Goal: Check status: Check status

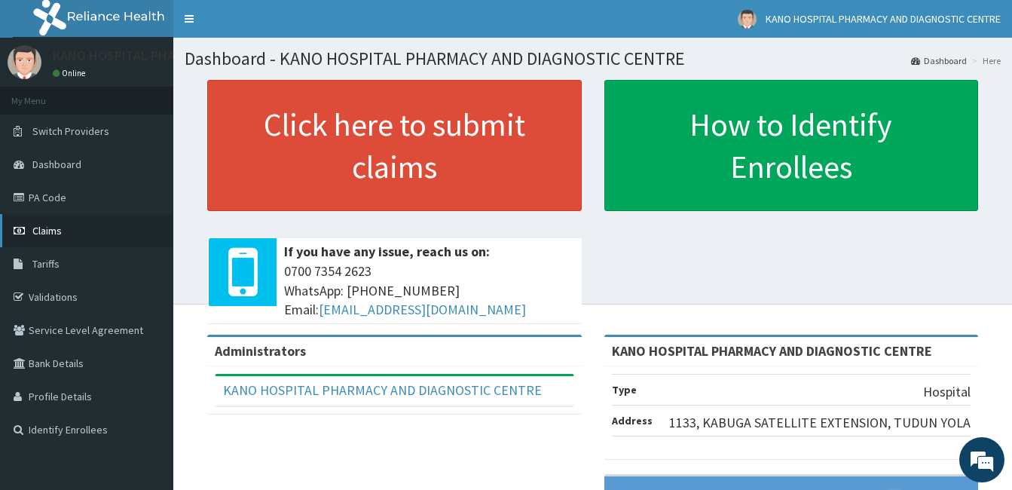
click at [70, 229] on link "Claims" at bounding box center [86, 230] width 173 height 33
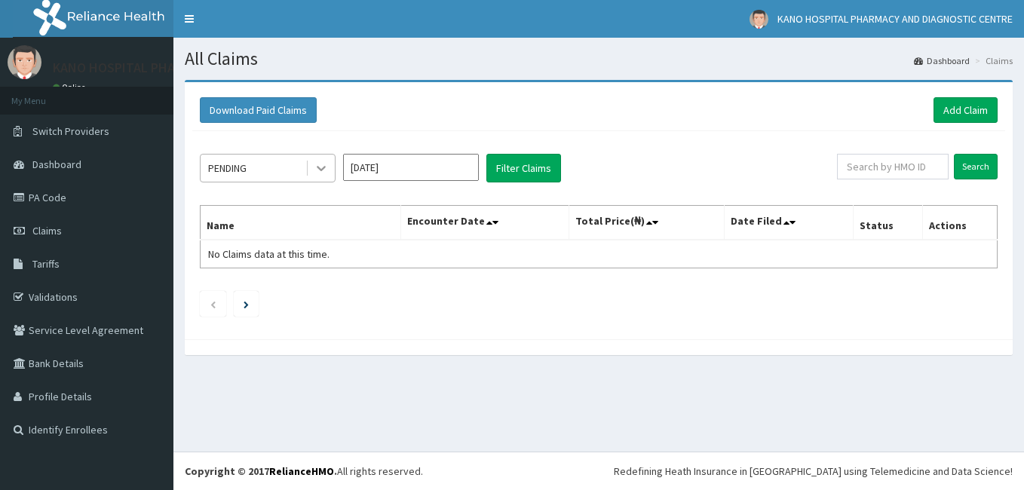
click at [320, 169] on icon at bounding box center [321, 169] width 9 height 5
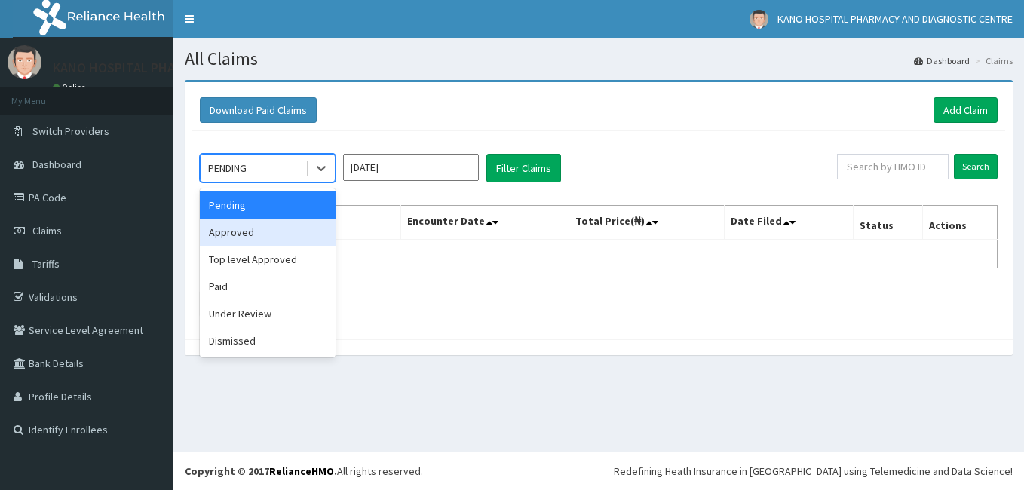
click at [283, 234] on div "Approved" at bounding box center [268, 232] width 136 height 27
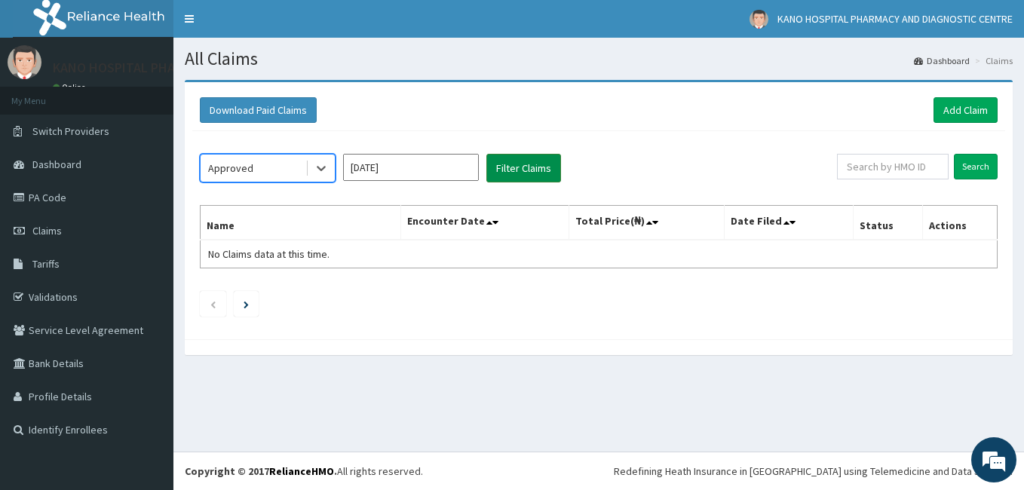
click at [532, 170] on button "Filter Claims" at bounding box center [523, 168] width 75 height 29
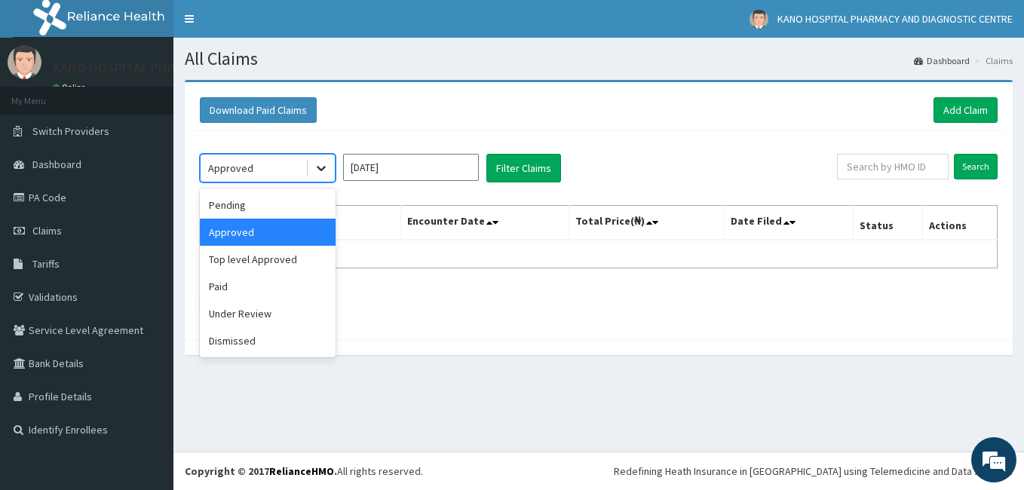
click at [326, 167] on icon at bounding box center [321, 168] width 15 height 15
click at [265, 288] on div "Paid" at bounding box center [268, 286] width 136 height 27
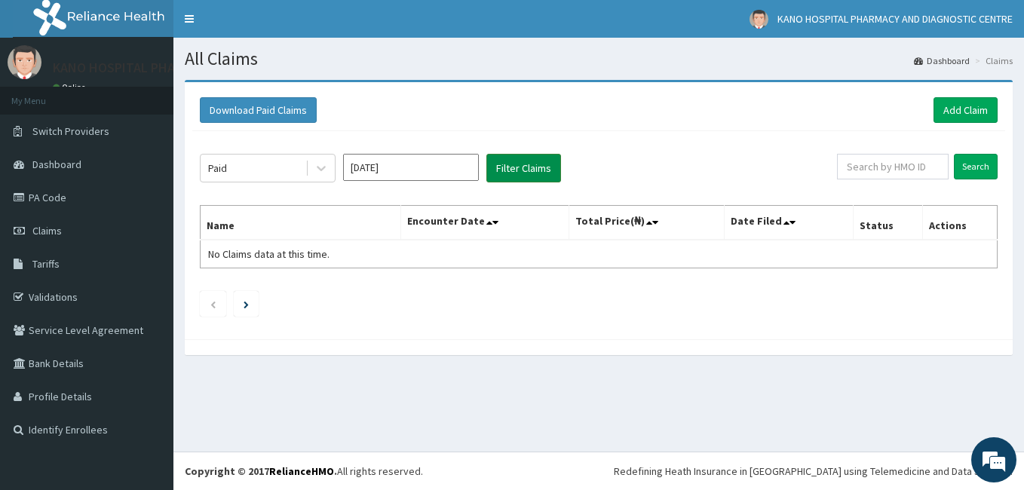
click at [533, 170] on button "Filter Claims" at bounding box center [523, 168] width 75 height 29
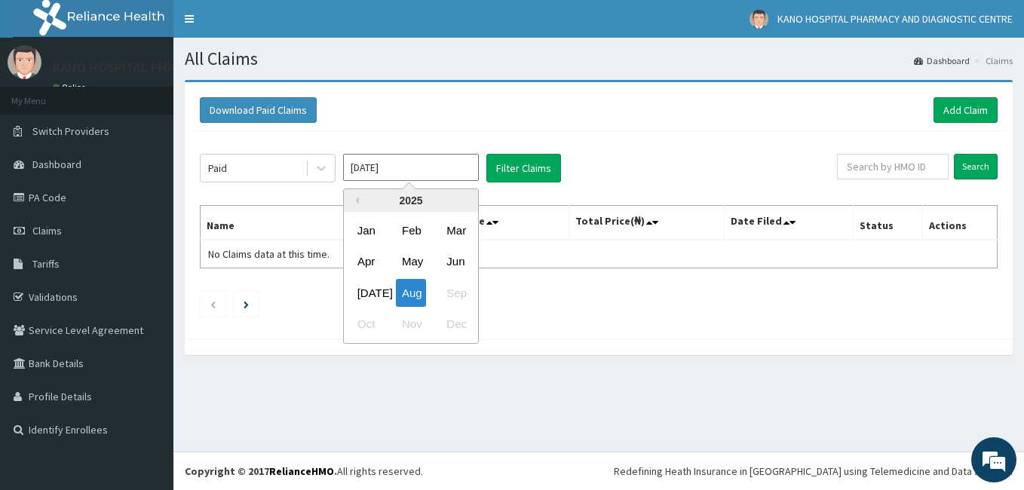
click at [429, 173] on input "[DATE]" at bounding box center [411, 167] width 136 height 27
click at [458, 260] on div "Jun" at bounding box center [455, 262] width 30 height 28
type input "[DATE]"
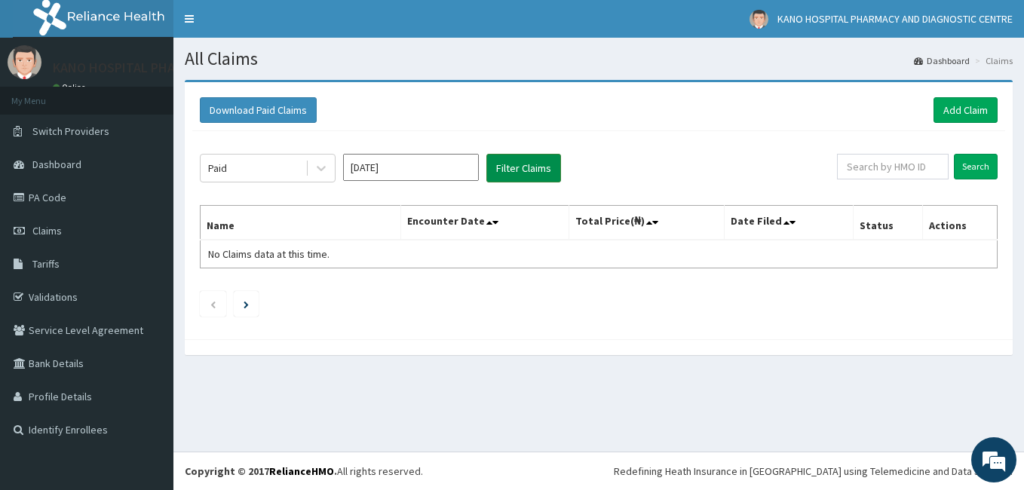
click at [537, 163] on button "Filter Claims" at bounding box center [523, 168] width 75 height 29
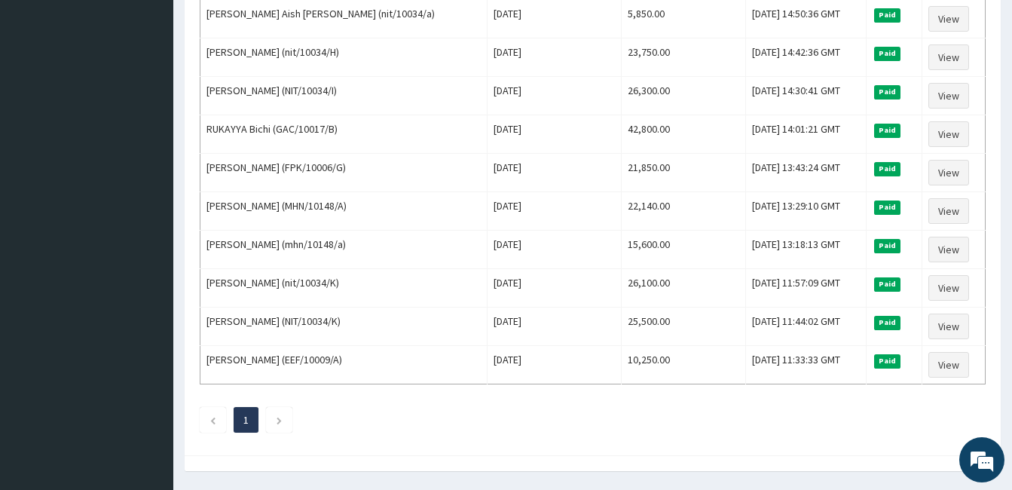
scroll to position [1111, 0]
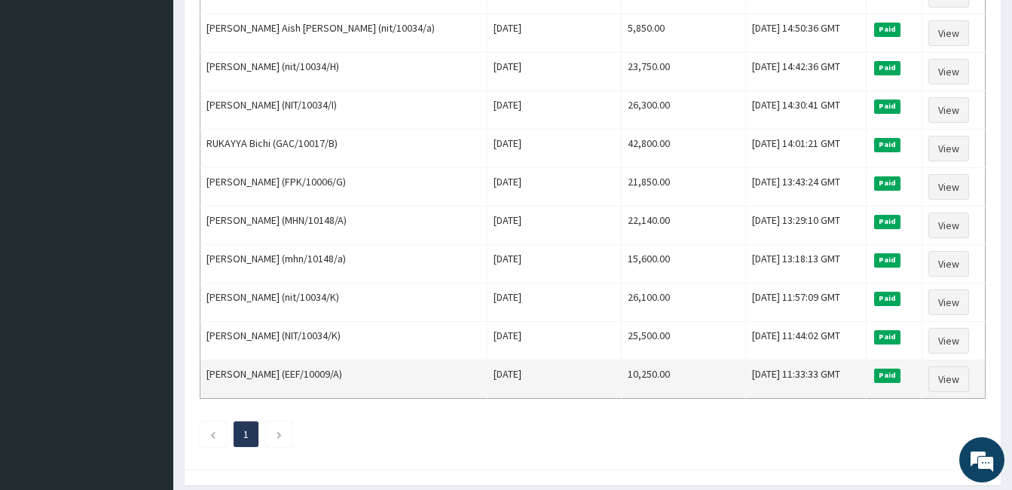
click at [912, 397] on td "Paid" at bounding box center [894, 379] width 56 height 38
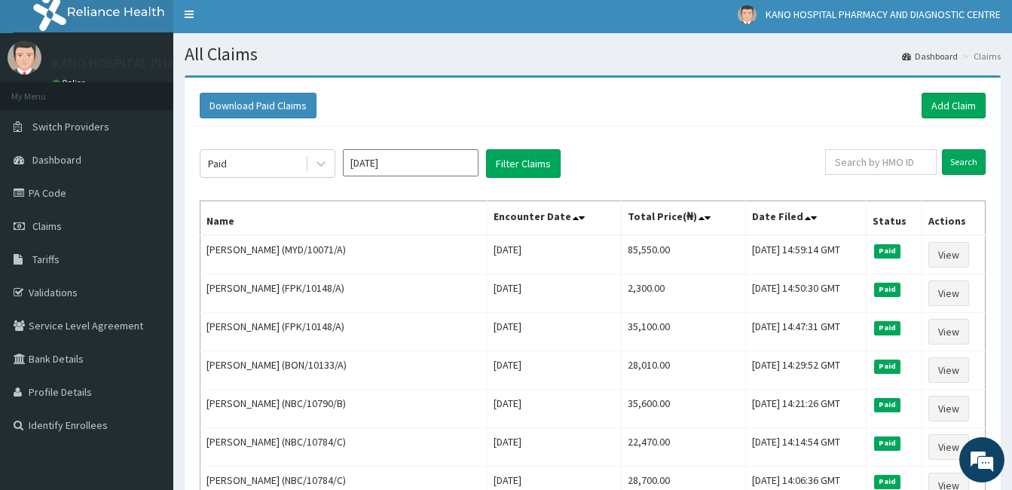
scroll to position [0, 0]
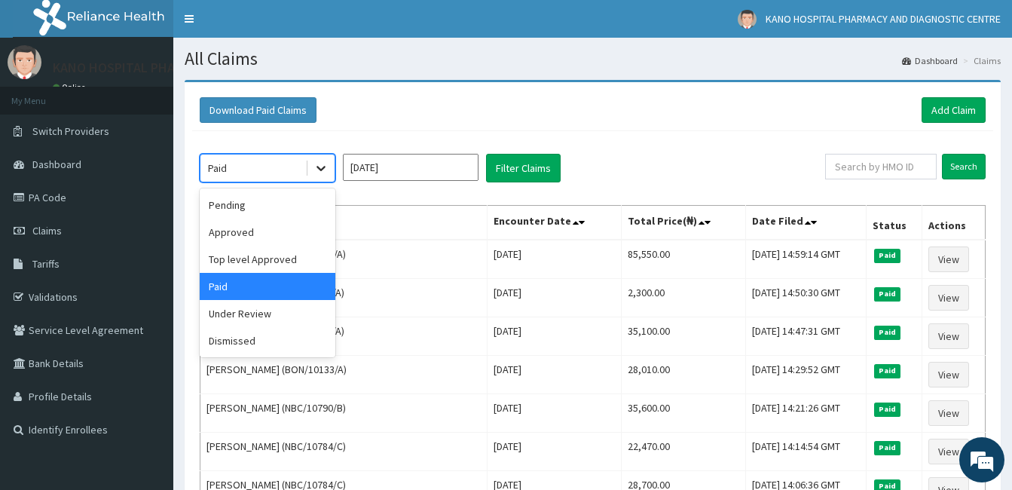
click at [318, 172] on icon at bounding box center [321, 168] width 15 height 15
click at [296, 318] on div "Under Review" at bounding box center [268, 313] width 136 height 27
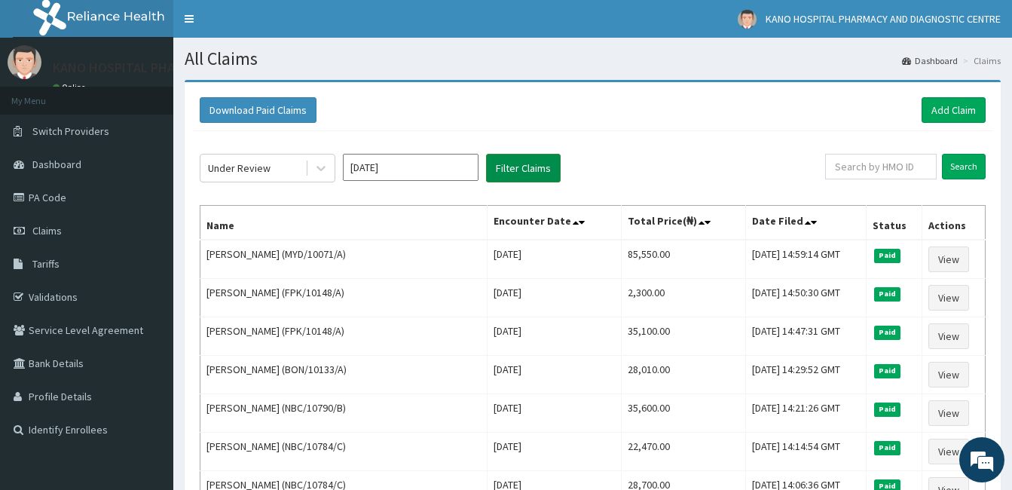
click at [522, 172] on button "Filter Claims" at bounding box center [523, 168] width 75 height 29
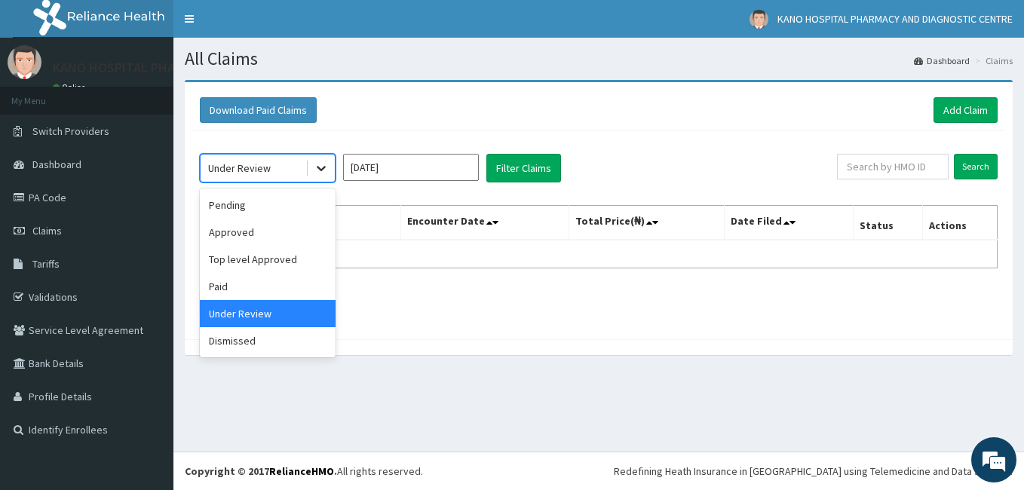
click at [326, 168] on icon at bounding box center [321, 168] width 15 height 15
click at [264, 345] on div "Dismissed" at bounding box center [268, 340] width 136 height 27
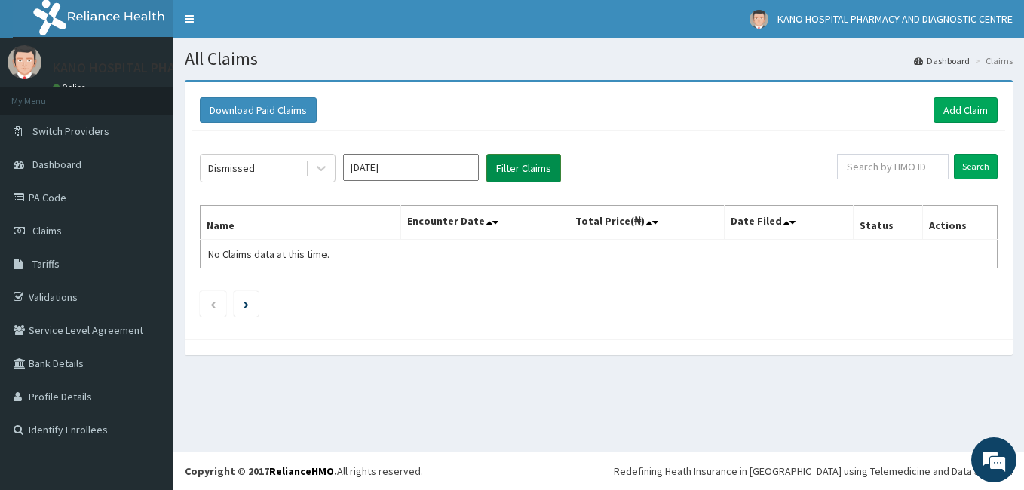
click at [523, 174] on button "Filter Claims" at bounding box center [523, 168] width 75 height 29
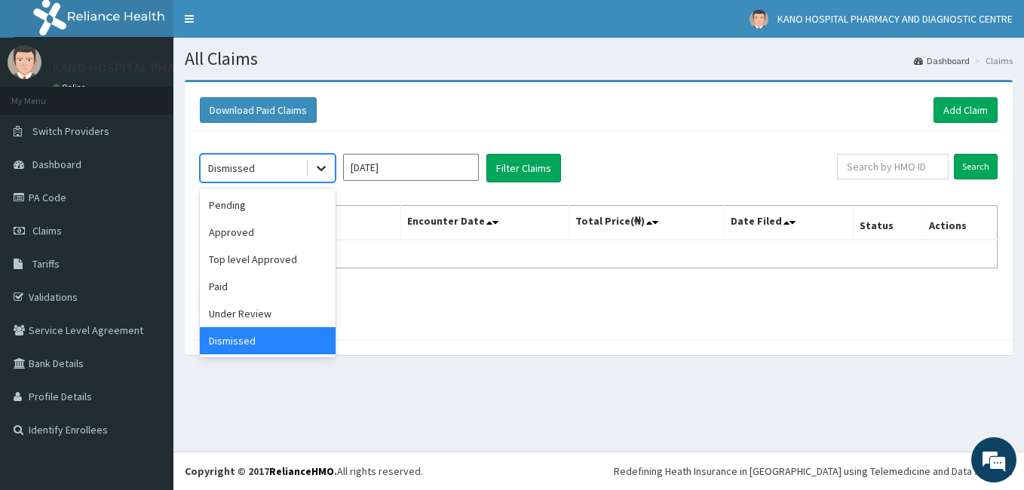
click at [326, 169] on icon at bounding box center [321, 168] width 15 height 15
click at [317, 210] on div "Pending" at bounding box center [268, 204] width 136 height 27
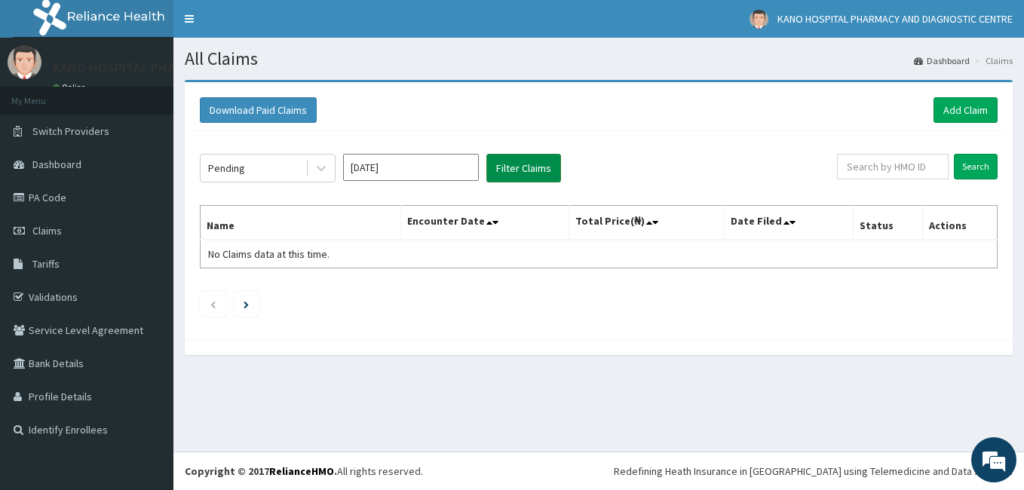
click at [510, 171] on button "Filter Claims" at bounding box center [523, 168] width 75 height 29
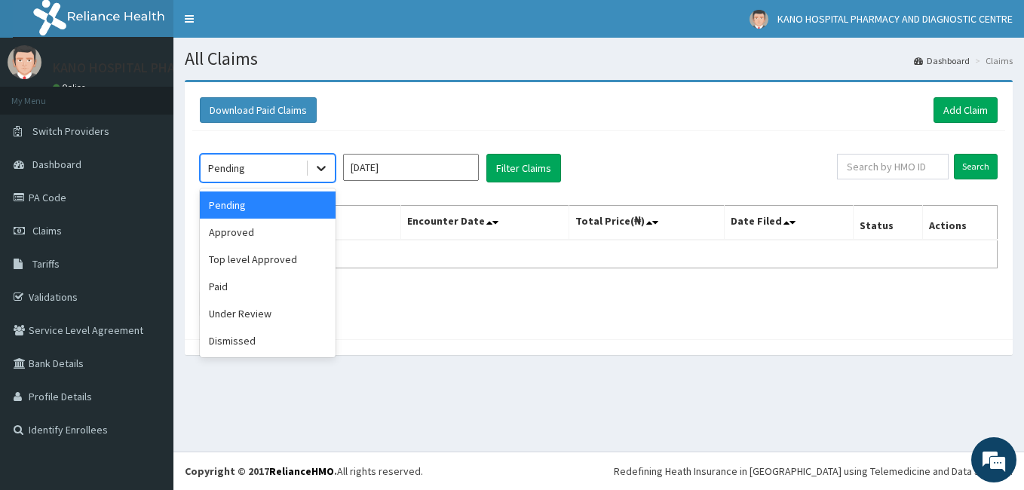
click at [322, 167] on icon at bounding box center [321, 168] width 15 height 15
click at [299, 264] on div "Top level Approved" at bounding box center [268, 259] width 136 height 27
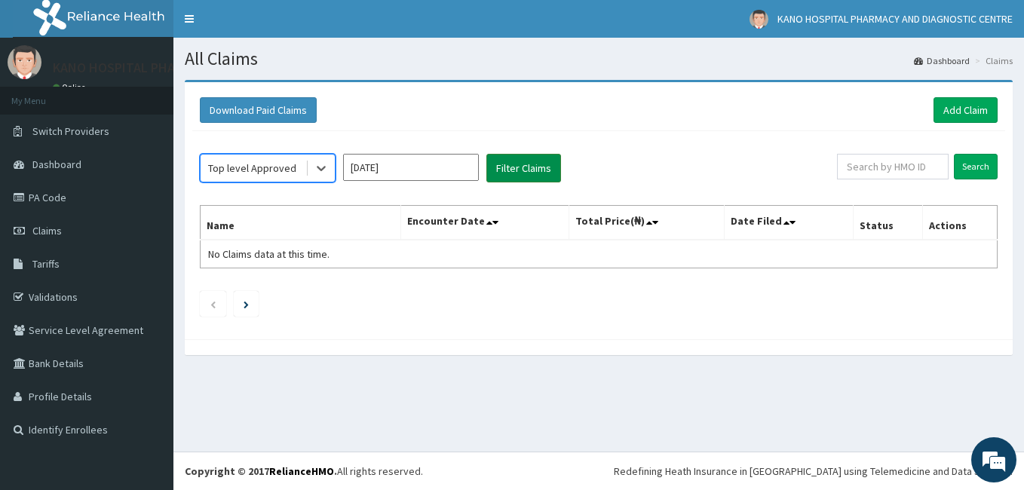
click at [515, 167] on button "Filter Claims" at bounding box center [523, 168] width 75 height 29
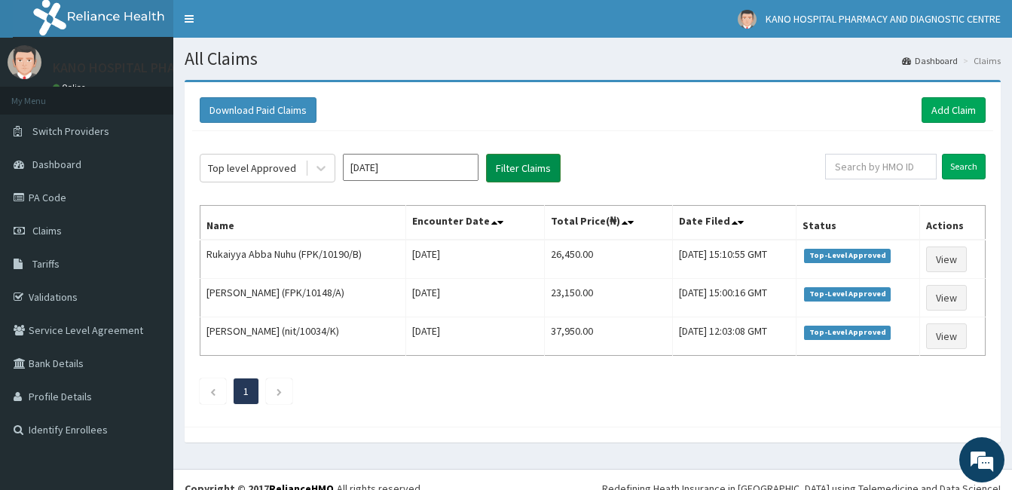
click at [515, 167] on button "Filter Claims" at bounding box center [523, 168] width 75 height 29
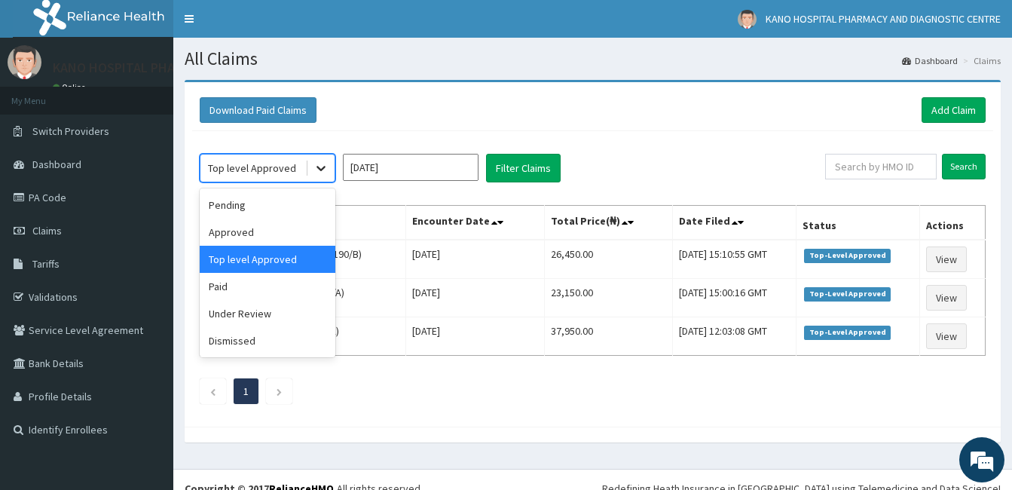
click at [323, 166] on icon at bounding box center [321, 168] width 15 height 15
click at [294, 282] on div "Paid" at bounding box center [268, 286] width 136 height 27
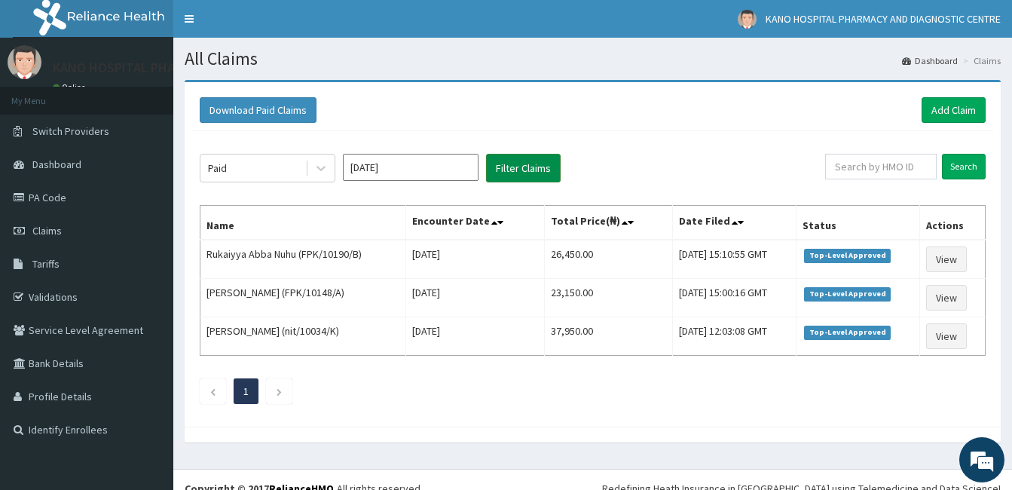
click at [515, 172] on button "Filter Claims" at bounding box center [523, 168] width 75 height 29
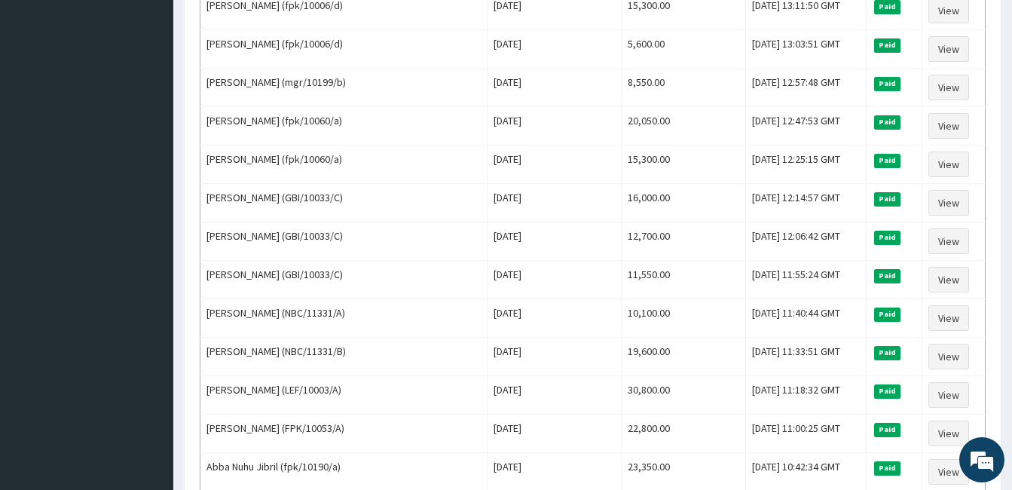
scroll to position [643, 0]
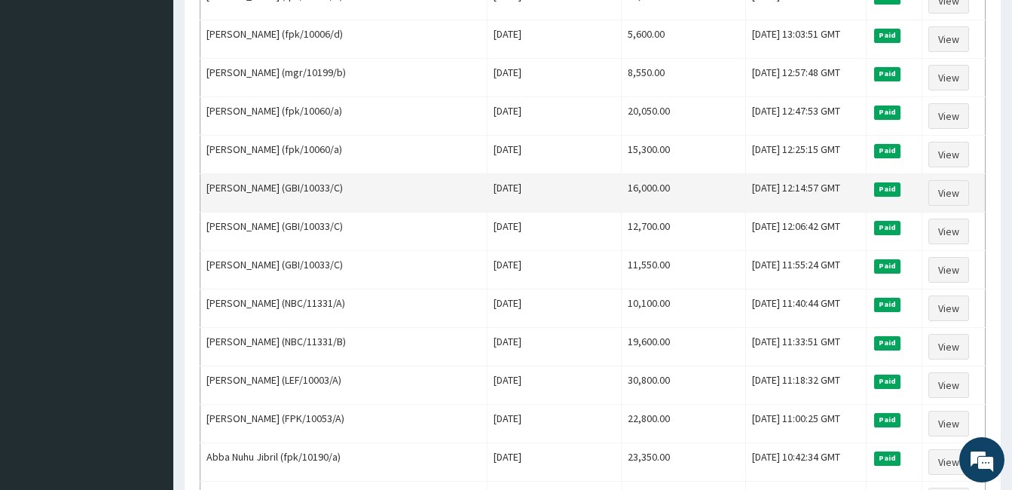
click at [746, 210] on td "[DATE] 12:14:57 GMT" at bounding box center [806, 193] width 120 height 38
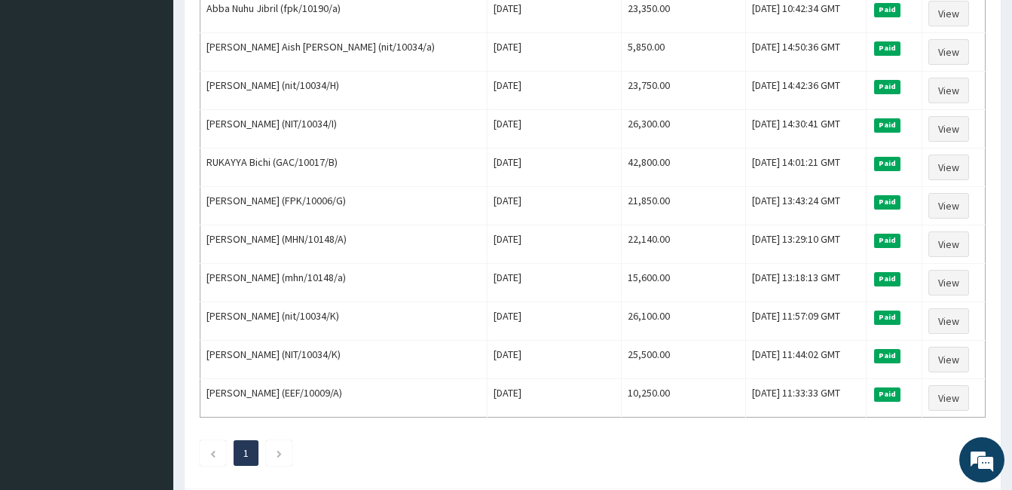
scroll to position [1105, 0]
